Goal: Task Accomplishment & Management: Manage account settings

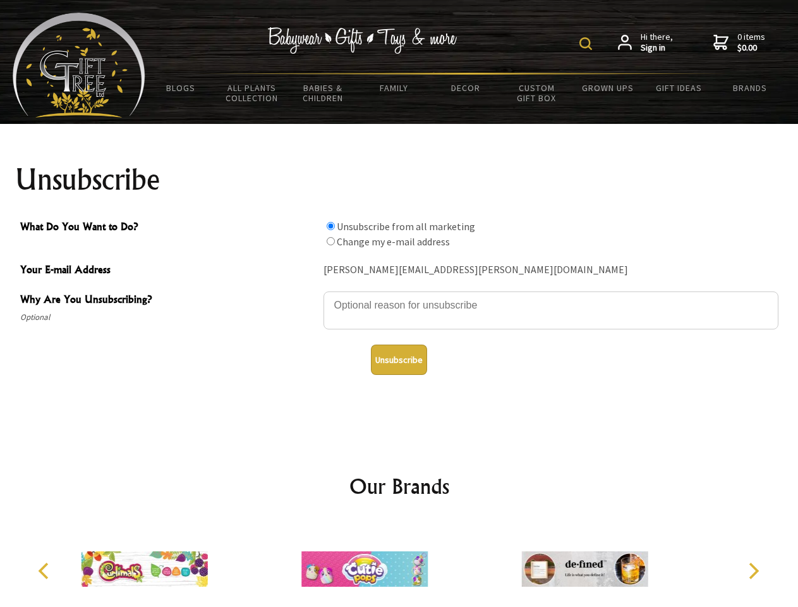
click at [588, 44] on img at bounding box center [586, 43] width 13 height 13
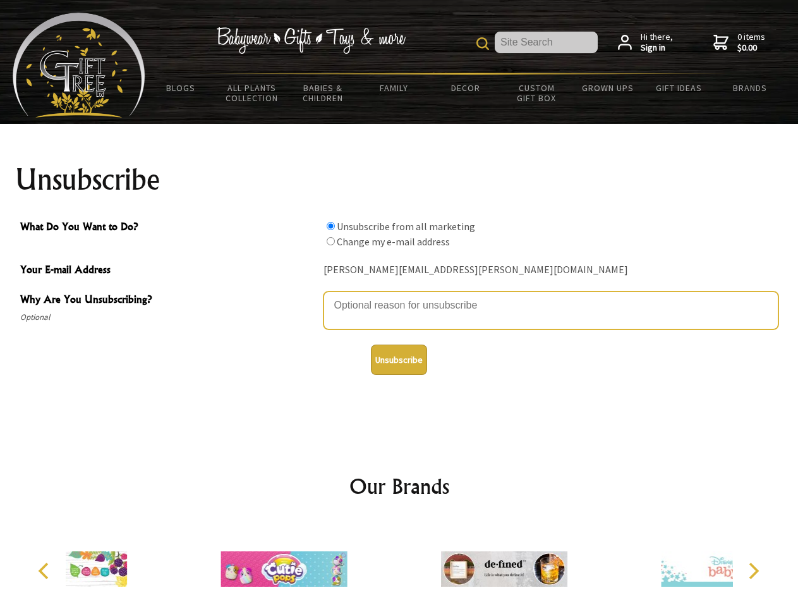
click at [399, 296] on textarea "Why Are You Unsubscribing?" at bounding box center [551, 310] width 455 height 38
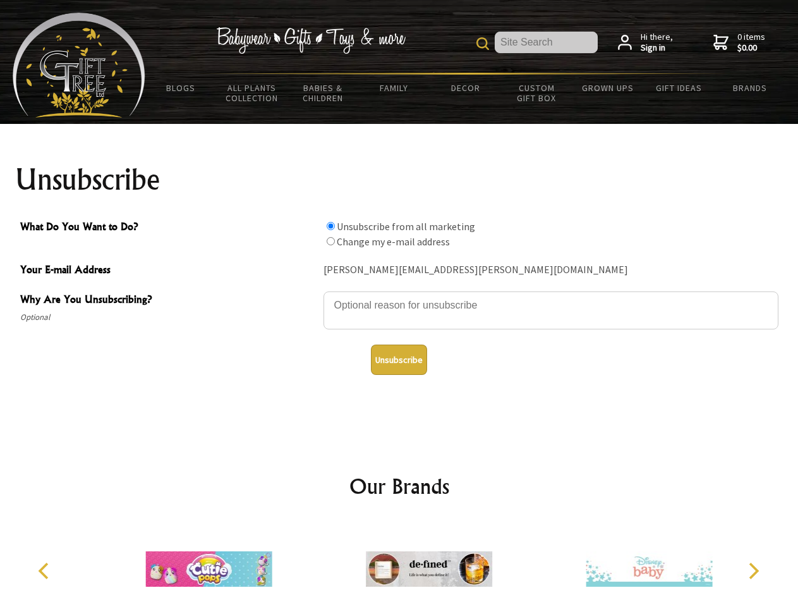
click at [331, 226] on input "What Do You Want to Do?" at bounding box center [331, 226] width 8 height 8
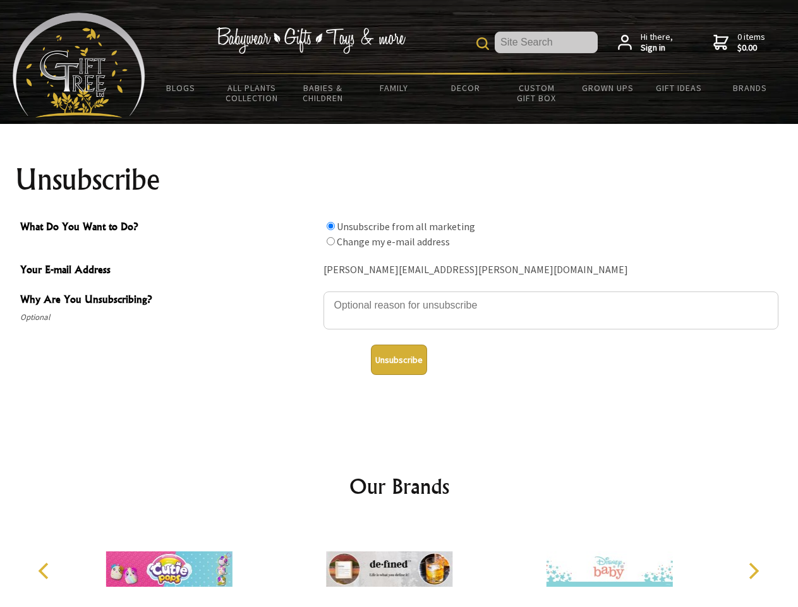
click at [331, 241] on input "What Do You Want to Do?" at bounding box center [331, 241] width 8 height 8
radio input "true"
click at [399, 360] on button "Unsubscribe" at bounding box center [399, 359] width 56 height 30
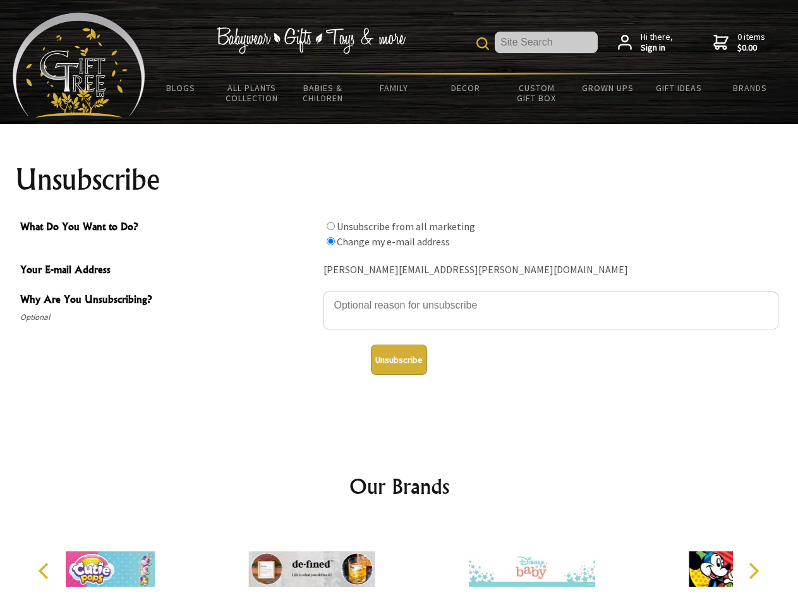
click at [422, 564] on div at bounding box center [532, 570] width 220 height 99
click at [46, 571] on icon "Previous" at bounding box center [45, 571] width 16 height 16
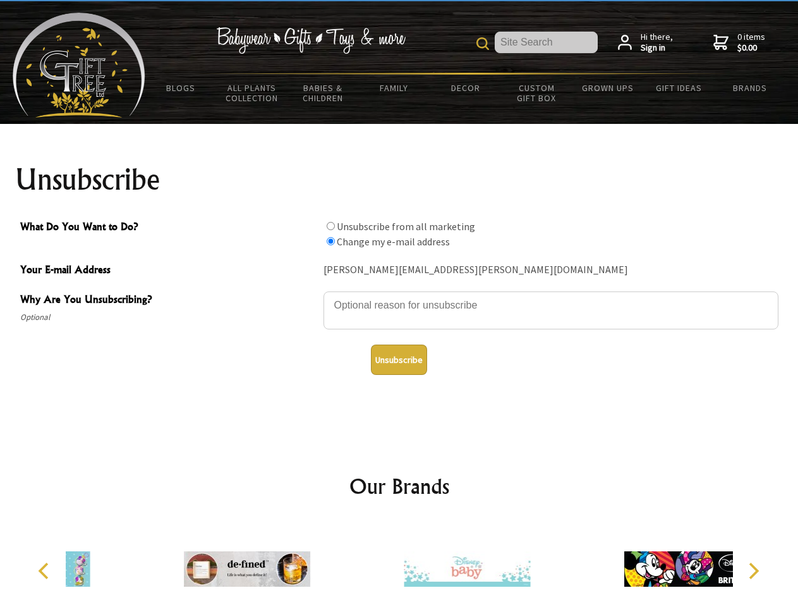
click at [753, 571] on icon "Next" at bounding box center [753, 571] width 16 height 16
